Goal: Information Seeking & Learning: Learn about a topic

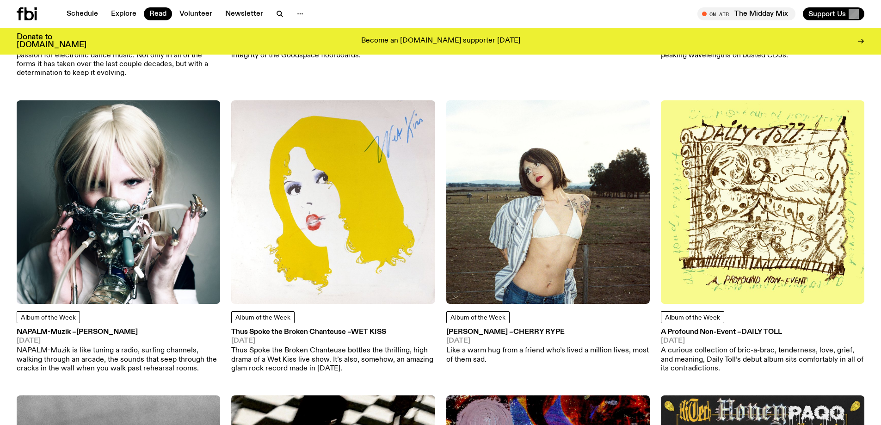
scroll to position [322, 0]
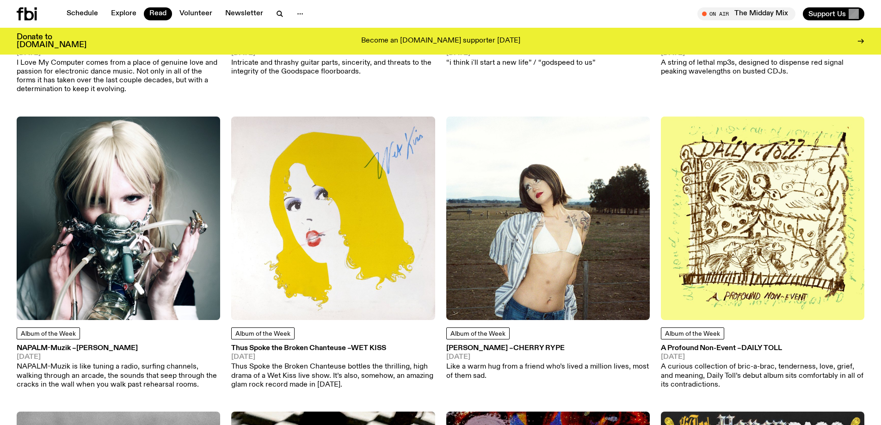
click at [68, 247] on img at bounding box center [119, 219] width 204 height 204
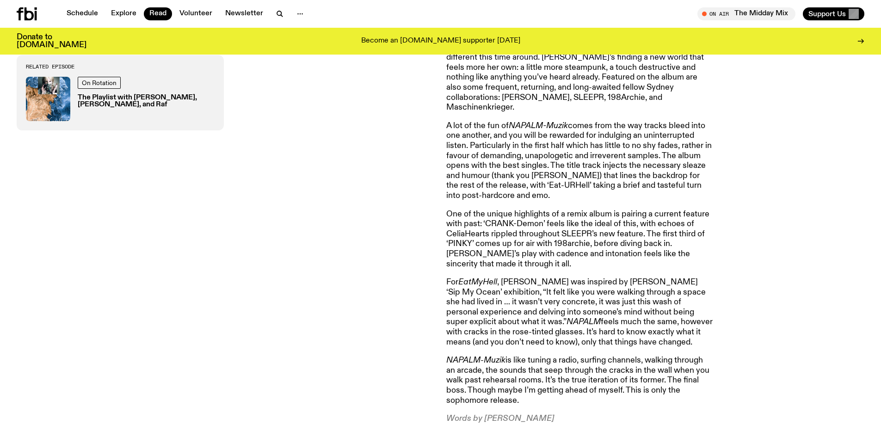
scroll to position [691, 0]
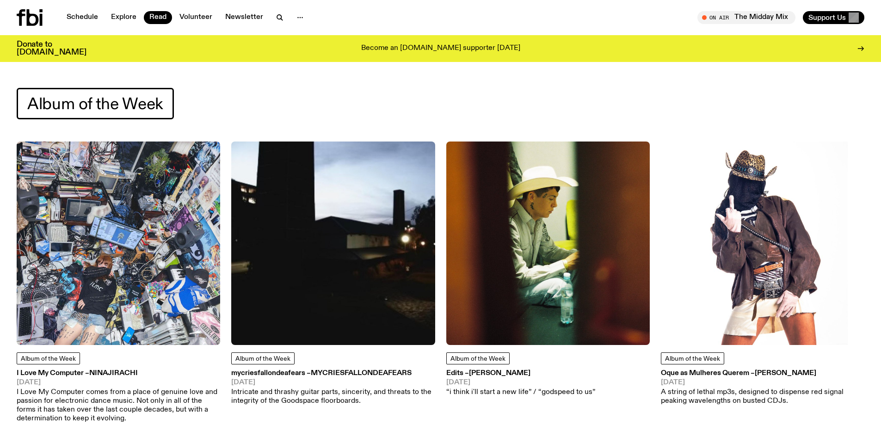
click at [713, 264] on img at bounding box center [763, 244] width 204 height 204
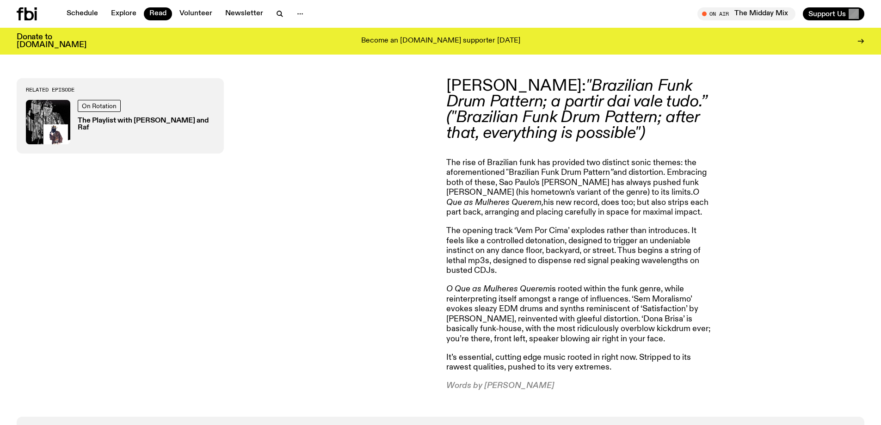
scroll to position [509, 0]
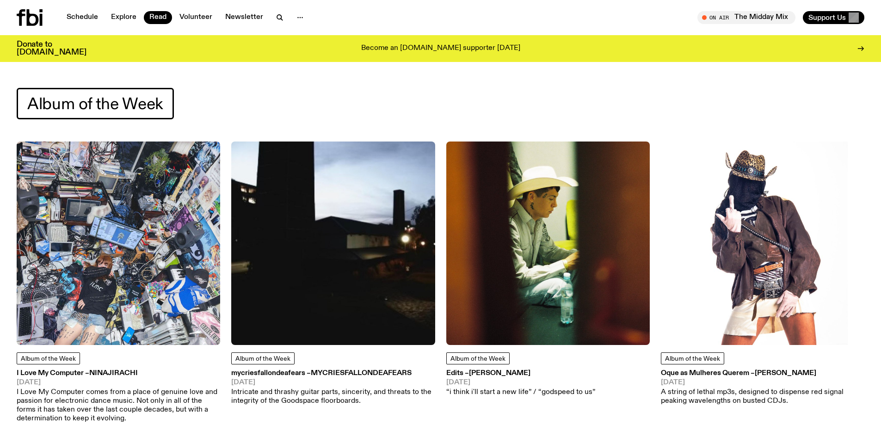
click at [473, 241] on img at bounding box center [548, 244] width 204 height 204
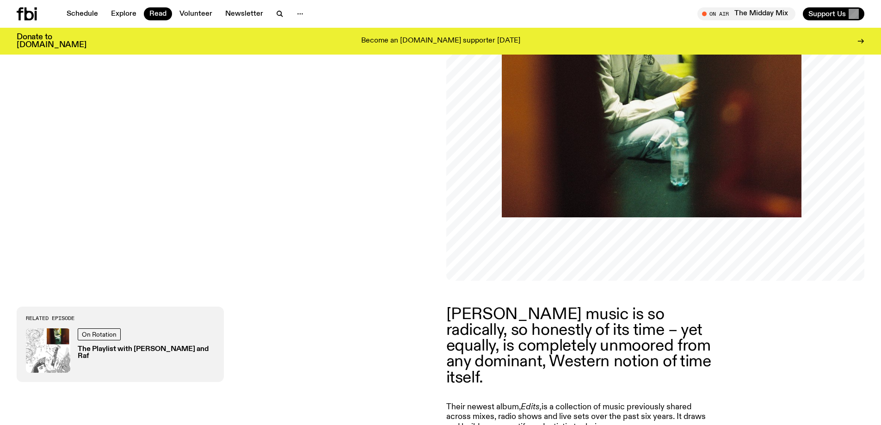
scroll to position [226, 0]
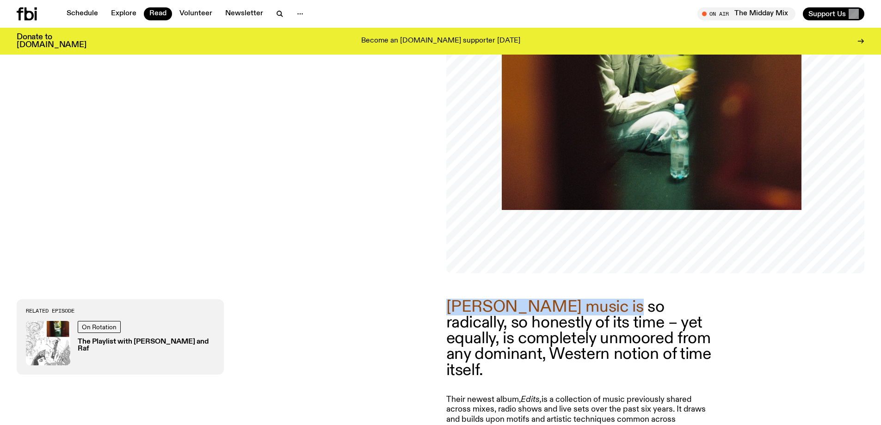
drag, startPoint x: 631, startPoint y: 307, endPoint x: 444, endPoint y: 299, distance: 187.5
copy p "[PERSON_NAME]"
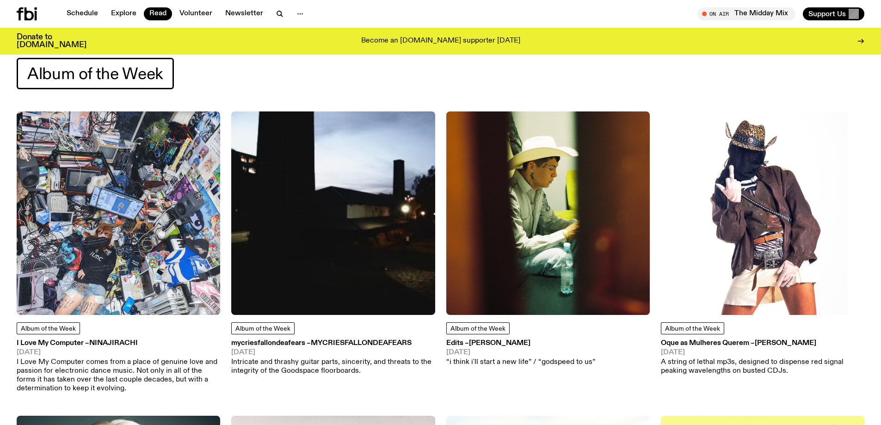
scroll to position [46, 0]
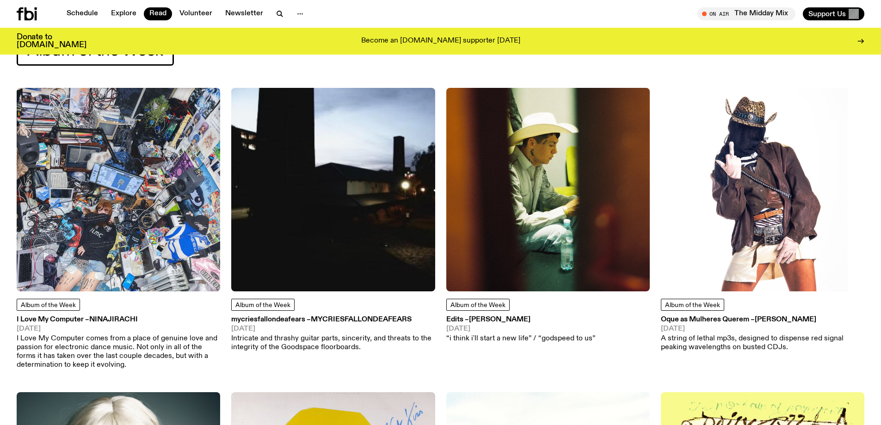
click at [294, 193] on img at bounding box center [333, 190] width 204 height 204
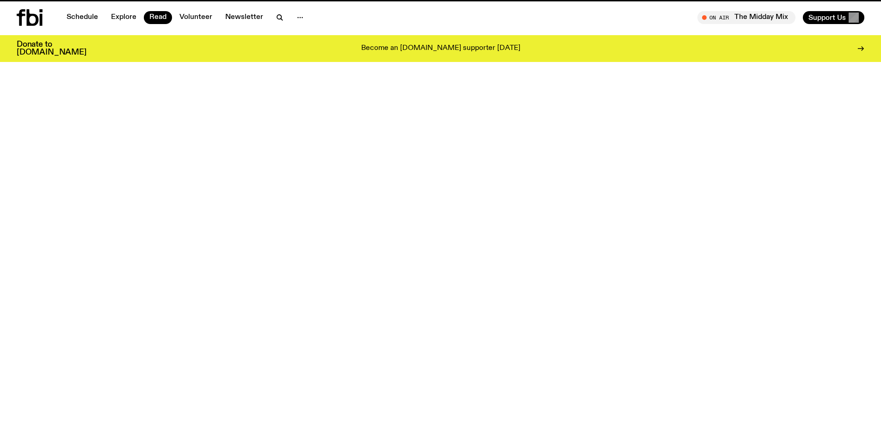
scroll to position [46, 0]
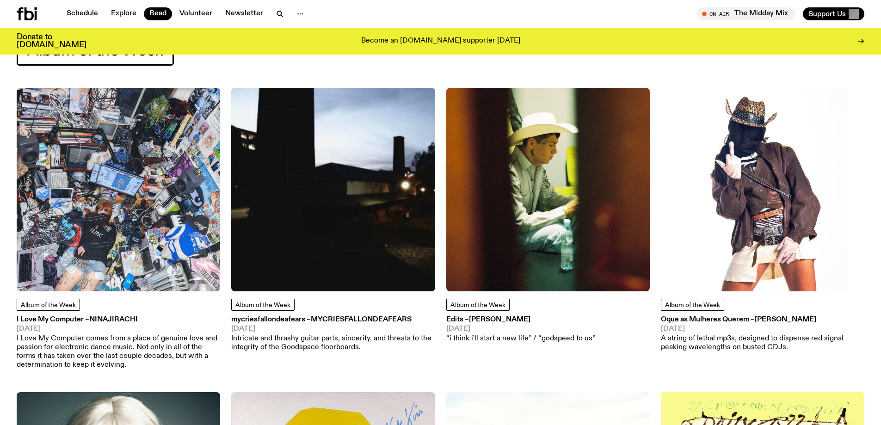
click at [143, 230] on img at bounding box center [119, 190] width 204 height 204
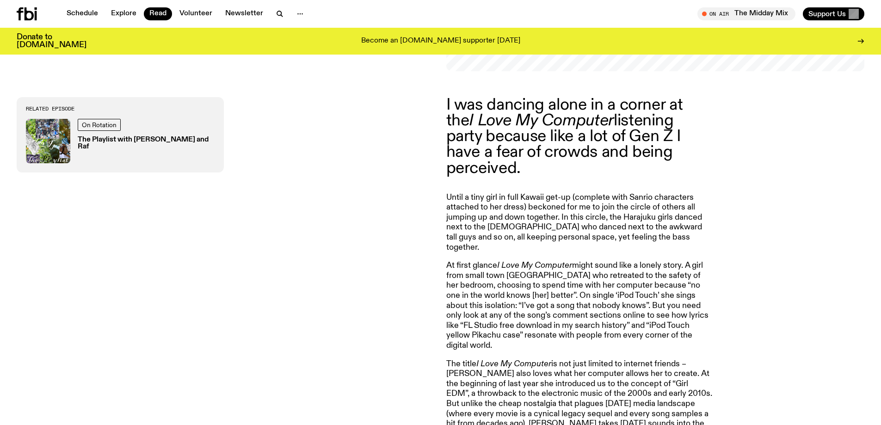
scroll to position [274, 0]
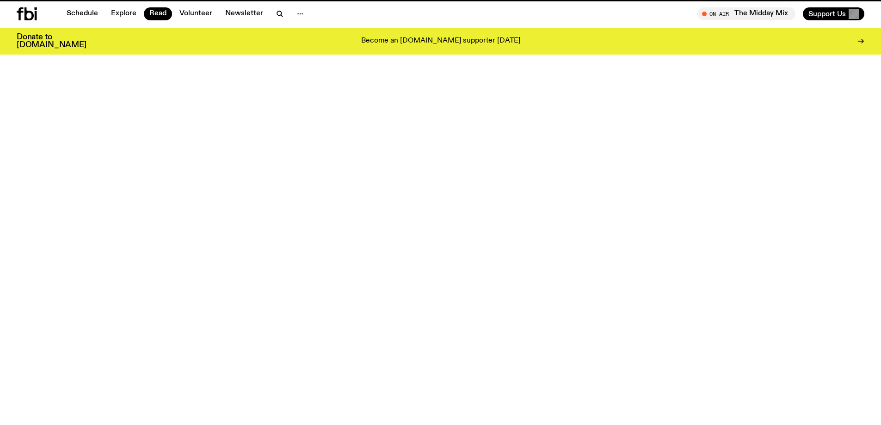
scroll to position [46, 0]
